Goal: Information Seeking & Learning: Find specific fact

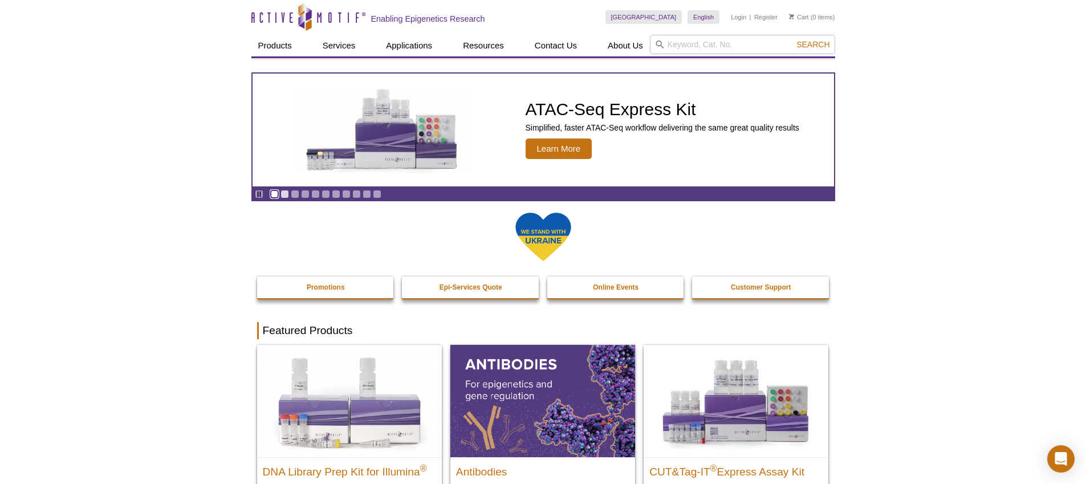
click at [274, 194] on link "Go to slide 1" at bounding box center [274, 194] width 9 height 9
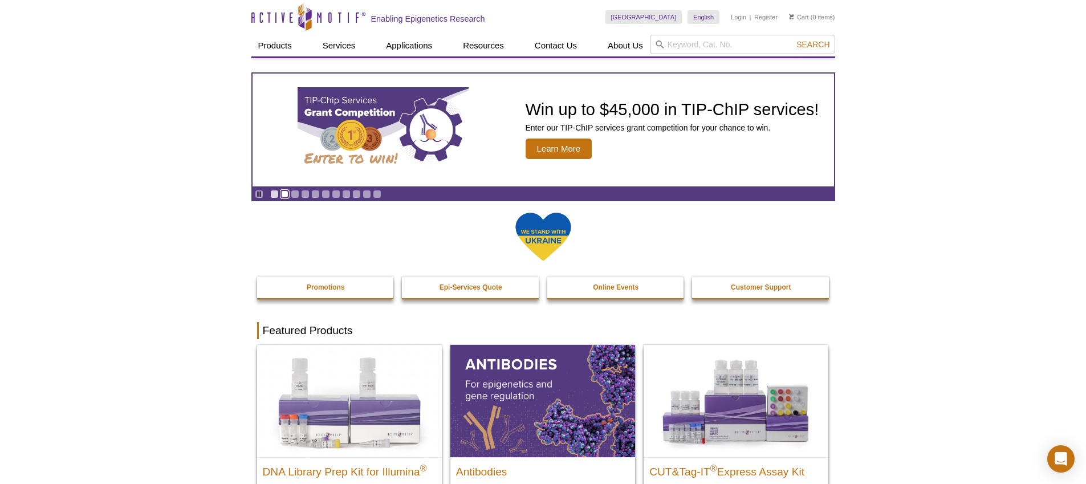
click at [283, 194] on link "Go to slide 2" at bounding box center [285, 194] width 9 height 9
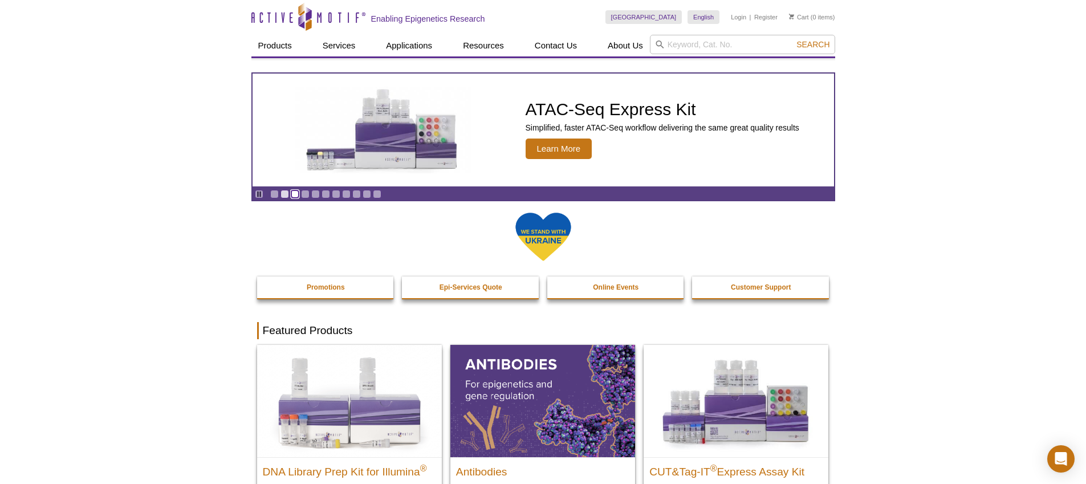
click at [295, 196] on link "Go to slide 3" at bounding box center [295, 194] width 9 height 9
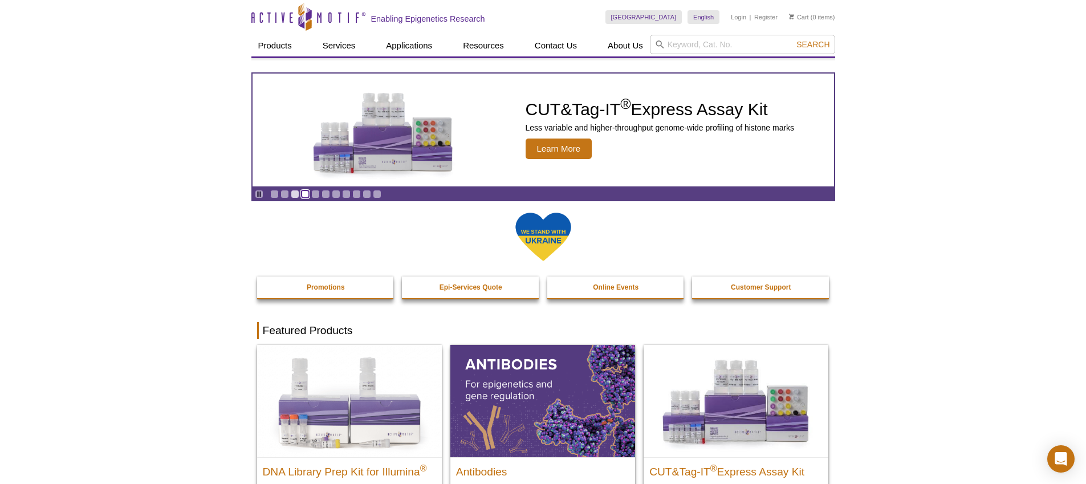
click at [302, 194] on link "Go to slide 4" at bounding box center [305, 194] width 9 height 9
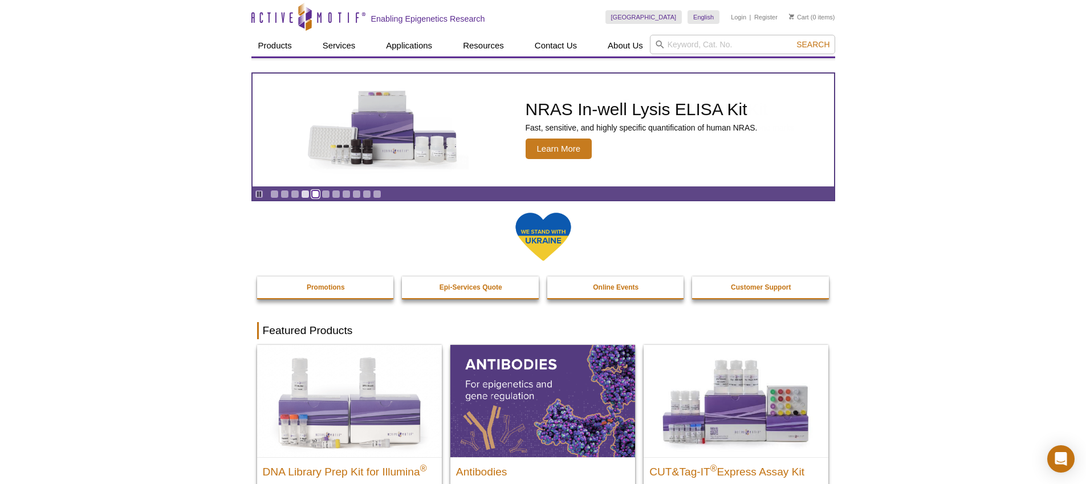
click at [315, 194] on link "Go to slide 5" at bounding box center [315, 194] width 9 height 9
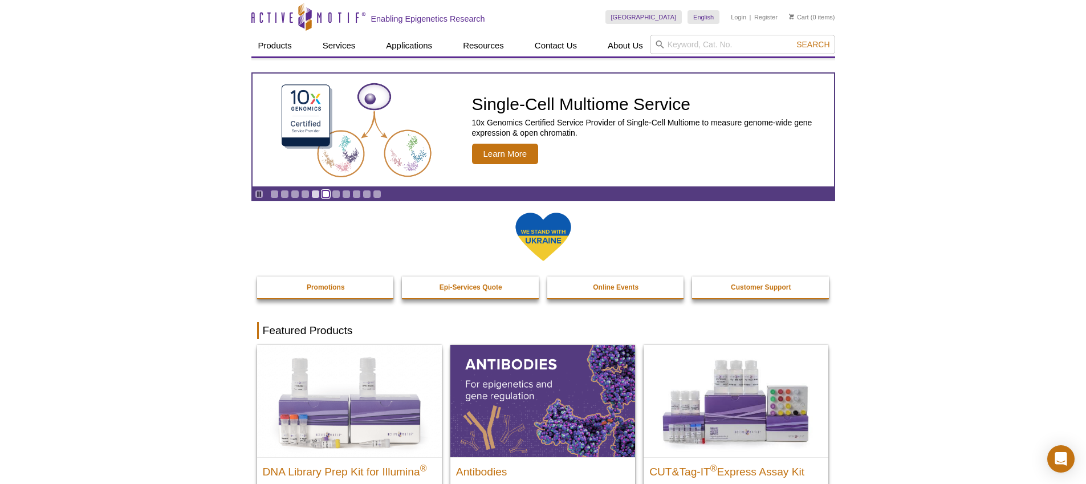
click at [329, 194] on link "Go to slide 6" at bounding box center [326, 194] width 9 height 9
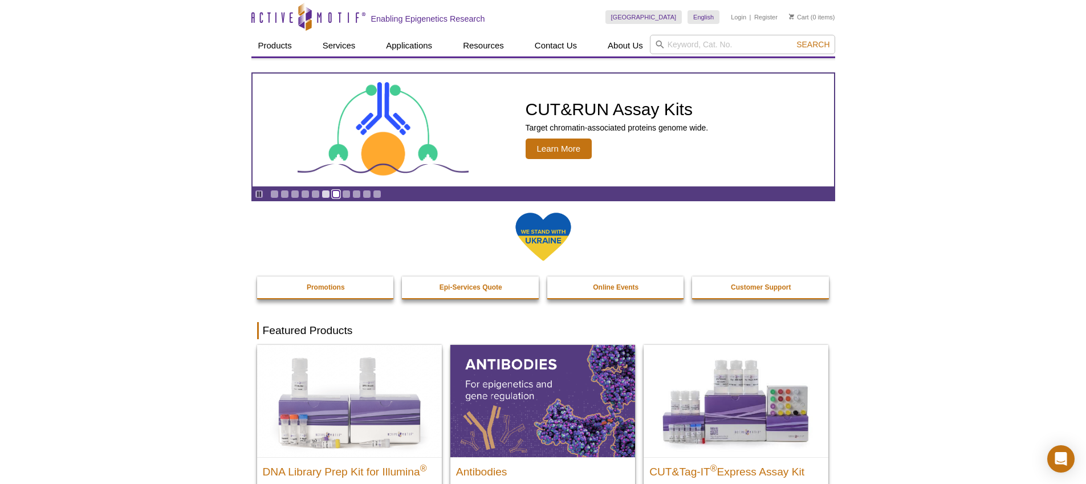
click at [335, 195] on link "Go to slide 7" at bounding box center [336, 194] width 9 height 9
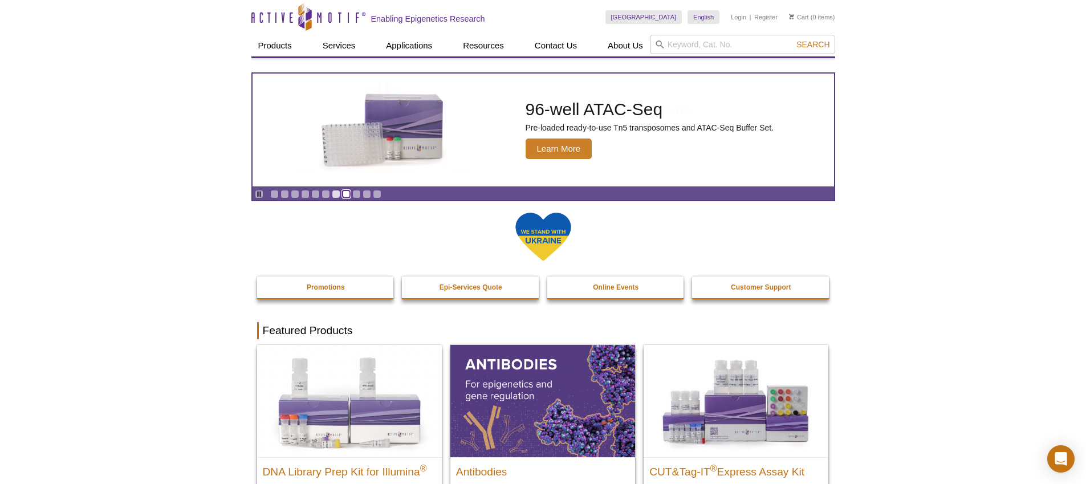
click at [348, 196] on link "Go to slide 8" at bounding box center [346, 194] width 9 height 9
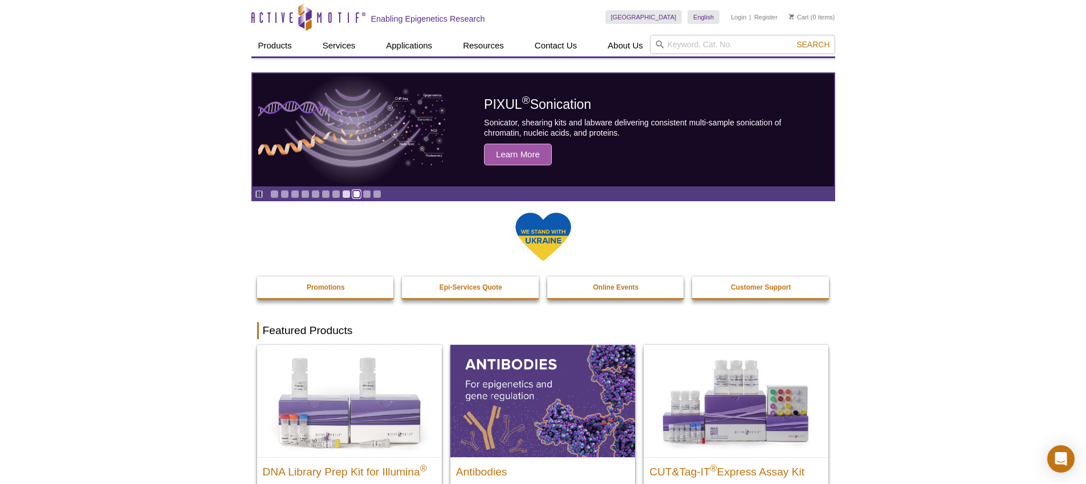
click at [357, 196] on link "Go to slide 9" at bounding box center [356, 194] width 9 height 9
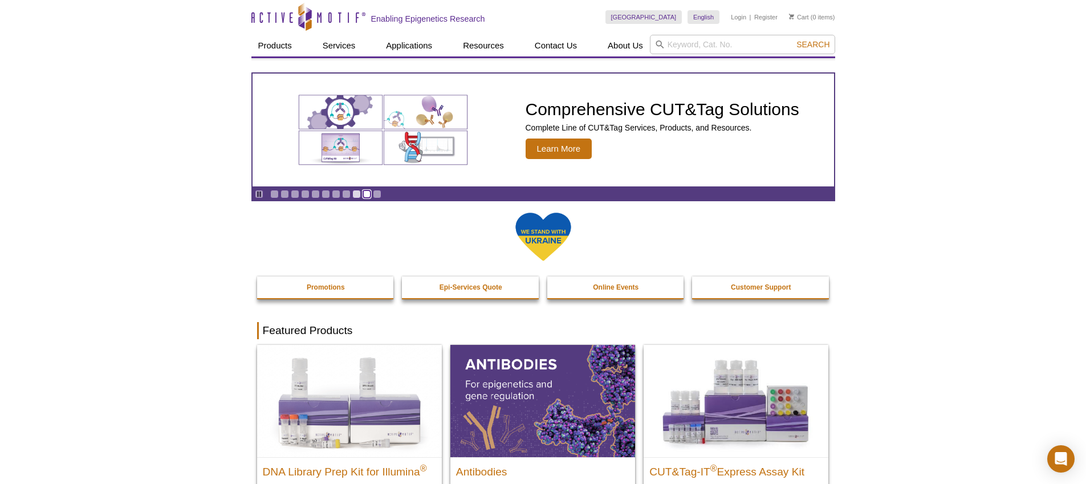
click at [367, 196] on link "Go to slide 10" at bounding box center [367, 194] width 9 height 9
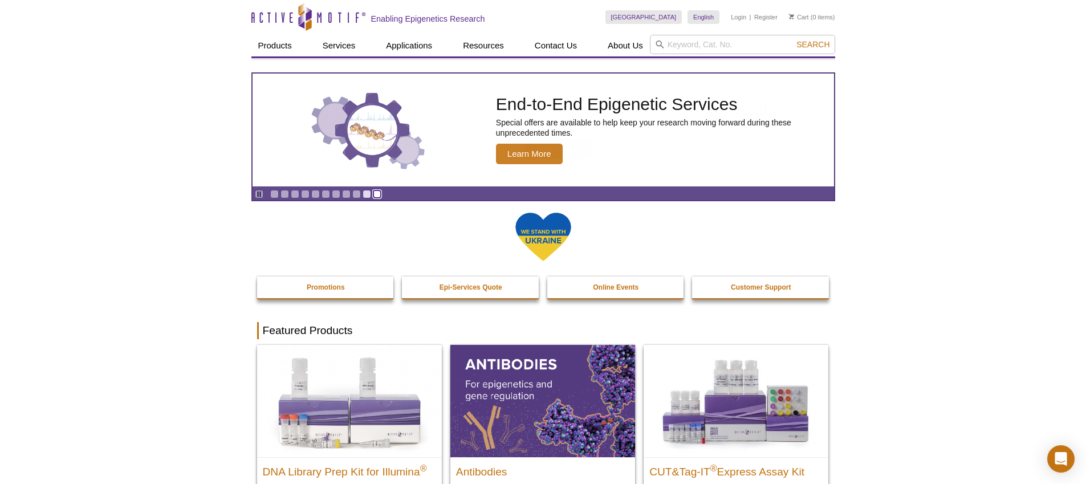
click at [374, 196] on link "Go to slide 11" at bounding box center [377, 194] width 9 height 9
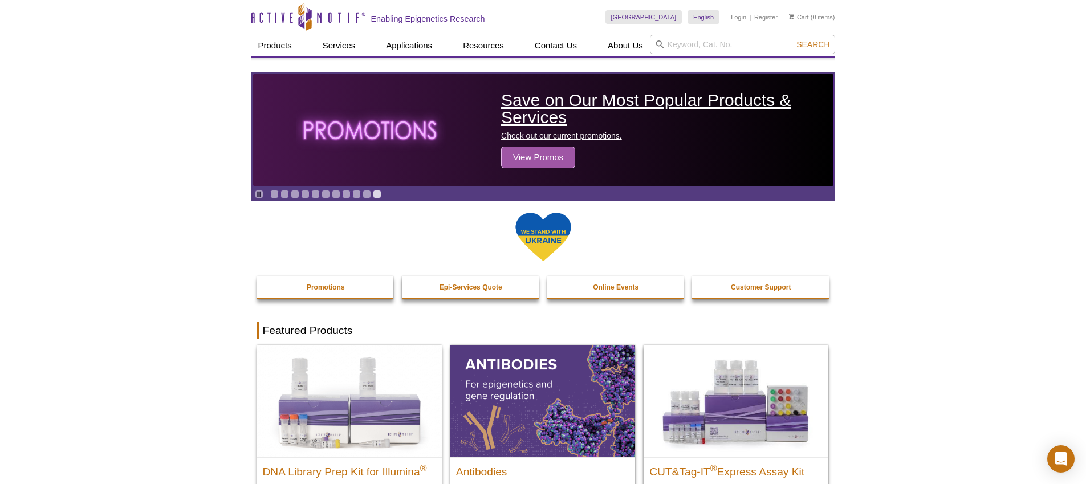
click at [567, 151] on span "View Promos" at bounding box center [538, 158] width 74 height 22
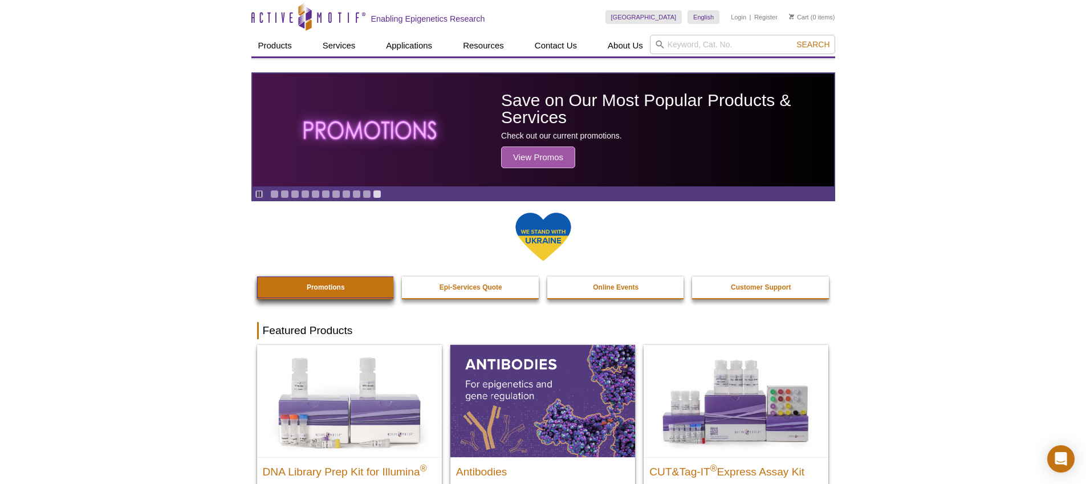
click at [318, 292] on link "Promotions" at bounding box center [326, 288] width 138 height 22
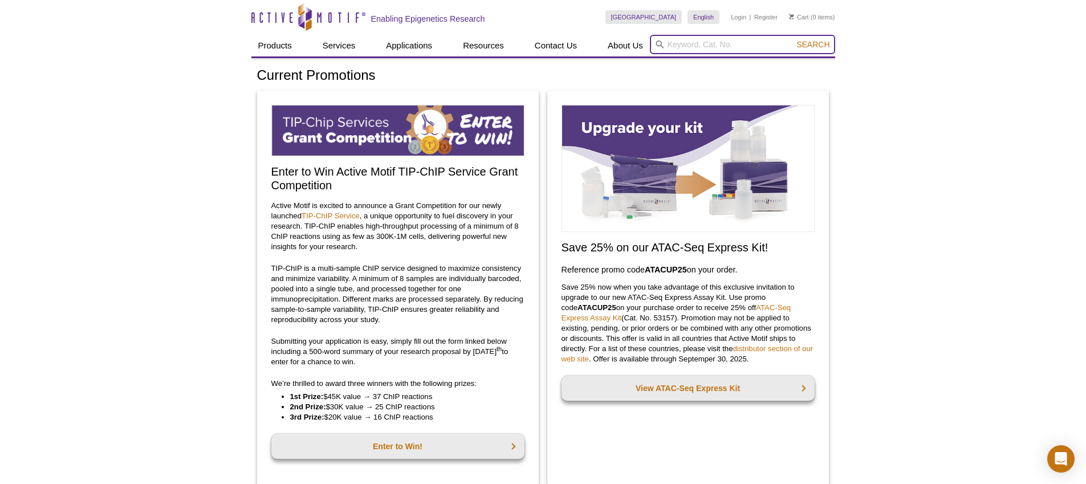
click at [689, 41] on input "search" at bounding box center [742, 44] width 185 height 19
type input "Spike-in nuclei"
click at [793, 39] on button "Search" at bounding box center [813, 44] width 40 height 10
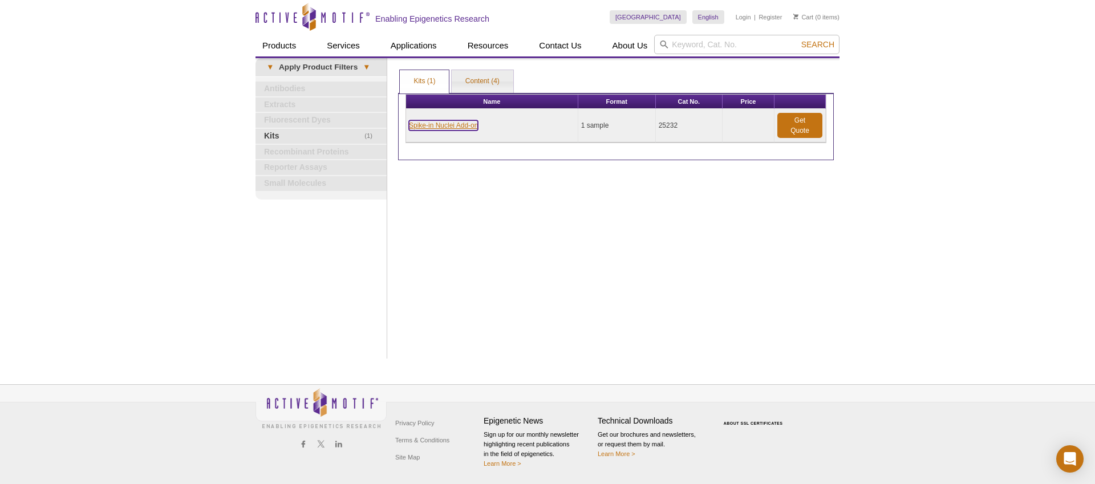
click at [465, 127] on link "Spike-in Nuclei Add-on" at bounding box center [443, 125] width 69 height 10
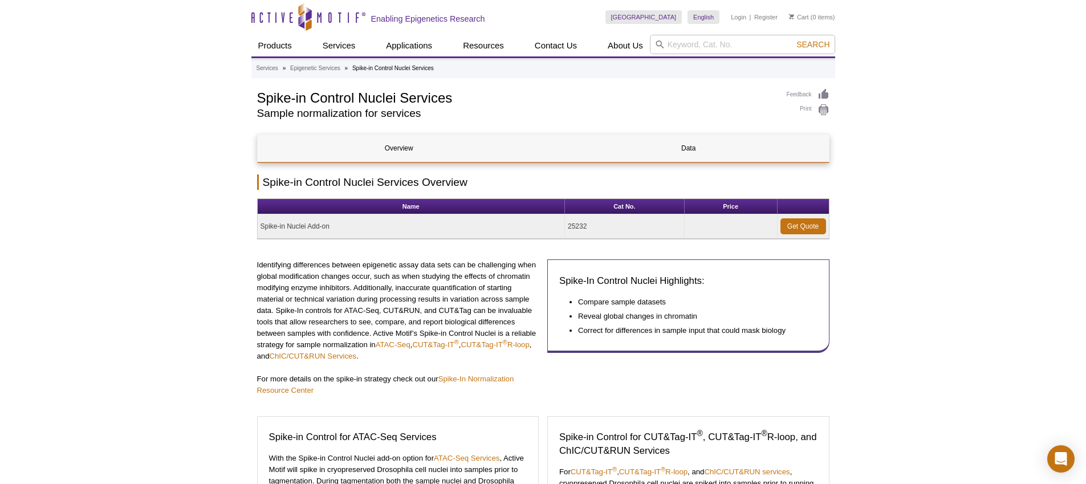
drag, startPoint x: 596, startPoint y: 225, endPoint x: 575, endPoint y: 224, distance: 21.1
click at [569, 226] on td "25232" at bounding box center [625, 226] width 120 height 25
copy td "25232"
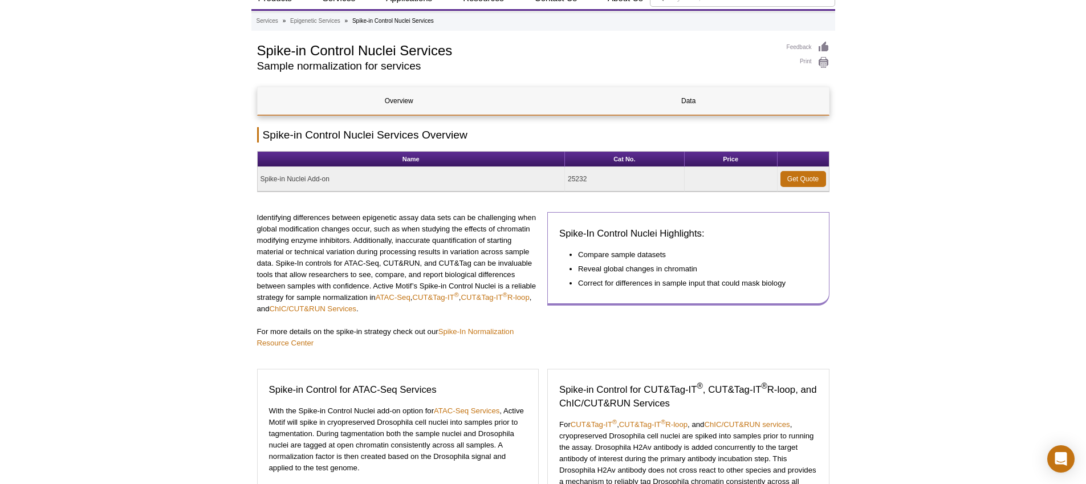
scroll to position [42, 0]
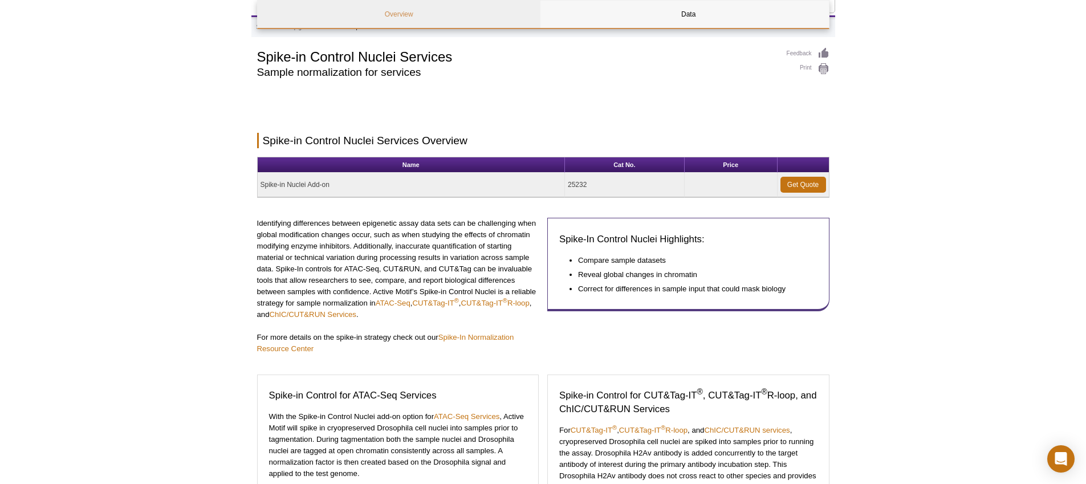
scroll to position [0, 0]
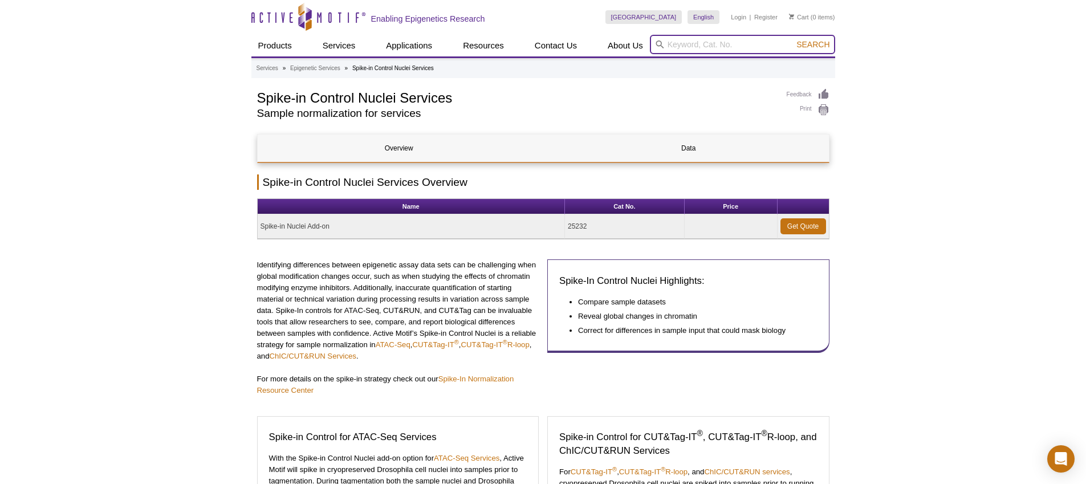
click at [676, 44] on input "search" at bounding box center [742, 44] width 185 height 19
click at [714, 68] on li "53083 – Spike-in Chromati n" at bounding box center [703, 63] width 102 height 16
type input "53083 – Spike-in Chromatin"
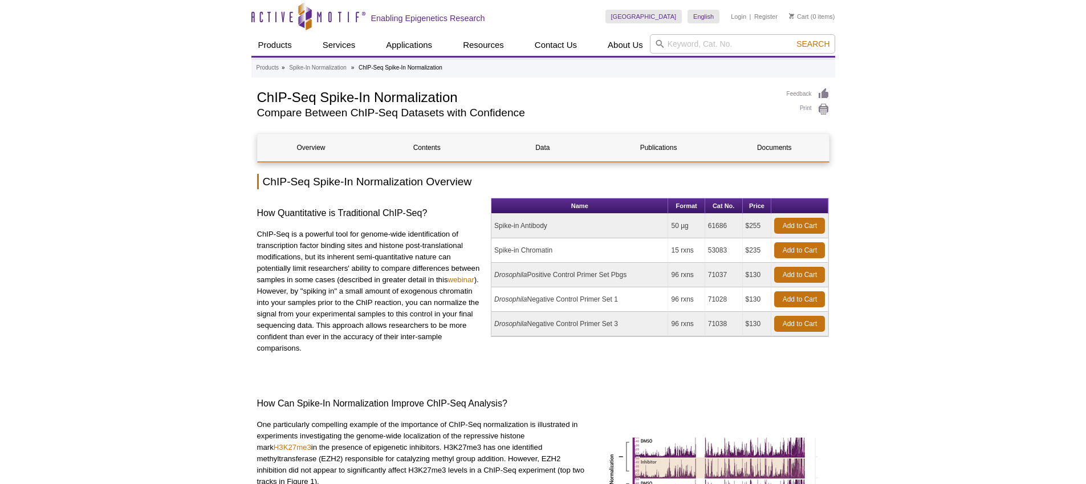
scroll to position [1, 0]
drag, startPoint x: 729, startPoint y: 226, endPoint x: 704, endPoint y: 227, distance: 24.6
click at [704, 227] on tr "Spike-in Antibody 50 µg 61686 $255 Add to Cart" at bounding box center [660, 226] width 337 height 25
copy tr "50 µg 61686"
